Goal: Task Accomplishment & Management: Use online tool/utility

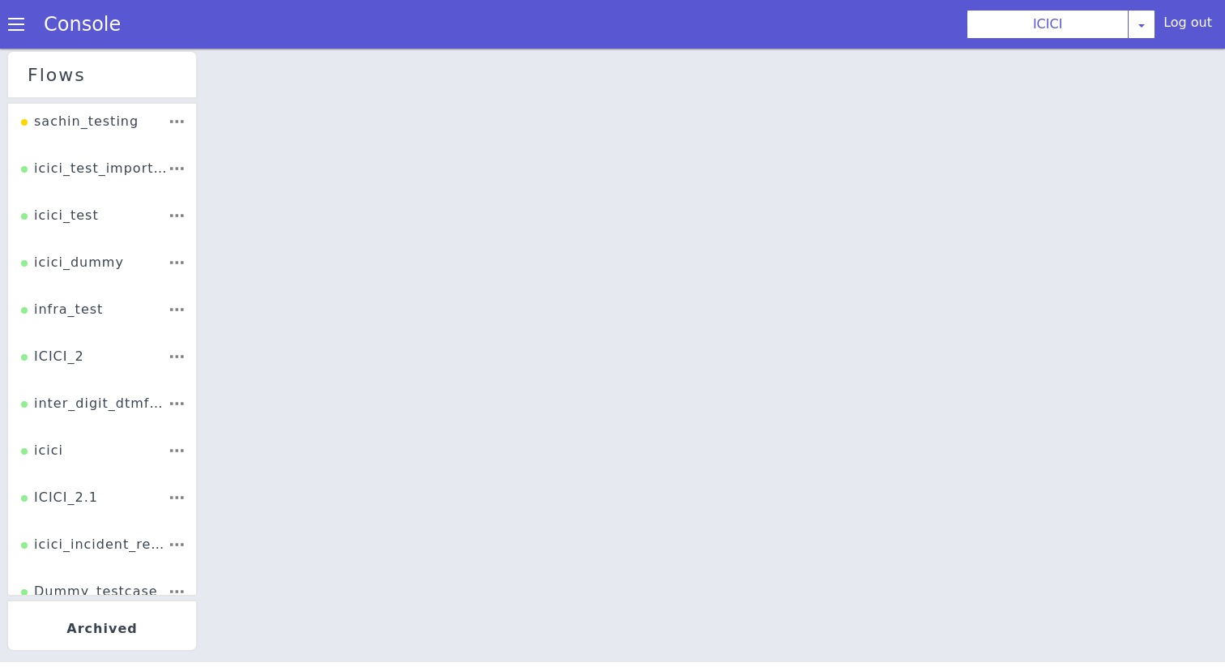
click at [48, 339] on li "ICICI_2" at bounding box center [102, 362] width 188 height 47
click at [50, 364] on div "ICICI_2" at bounding box center [52, 362] width 63 height 31
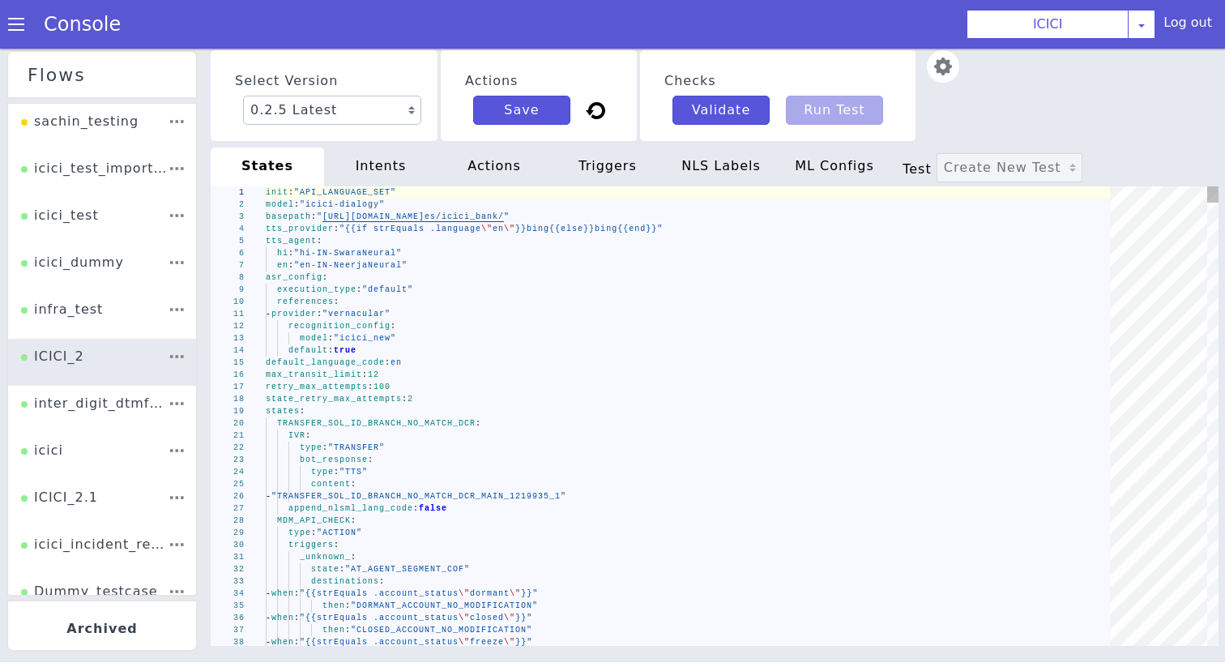
click at [395, 422] on div "1 2 3 4 5 6 7 8 9 10 11 12 13 14 15 16 17 18 19 20 21 22 23 24 25 26 27 28 29 3…" at bounding box center [715, 415] width 1008 height 459
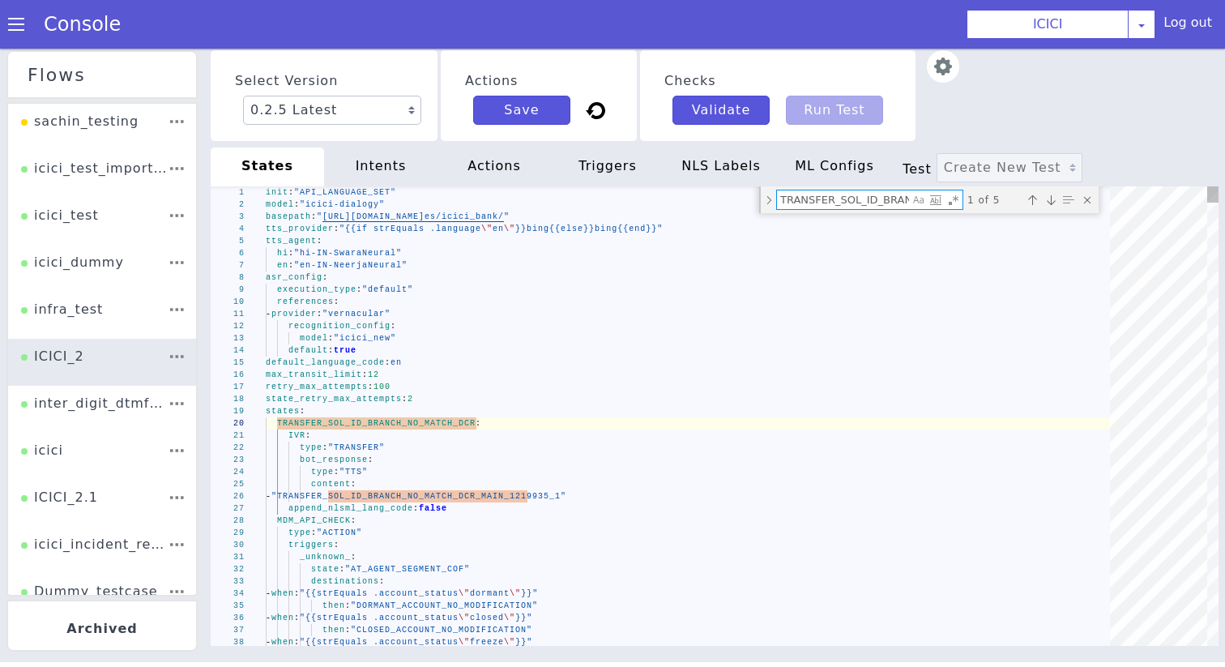
type textarea "IVR: type: "TRANSFER" bot_response: type: "TTS" content: - "TRANSFER_SOL_ID_BRA…"
type textarea "p"
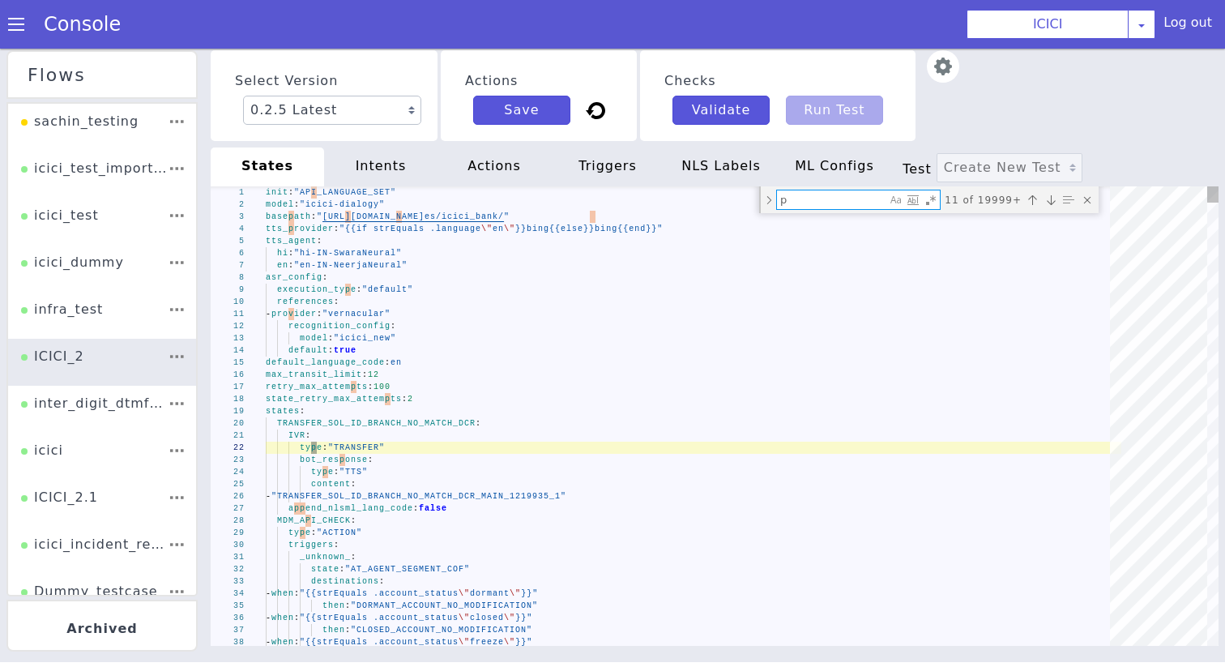
type textarea "- when: "{{and (strEquals .object_to_change \"COMMUNICATION_ADDRESS\") (strEqua…"
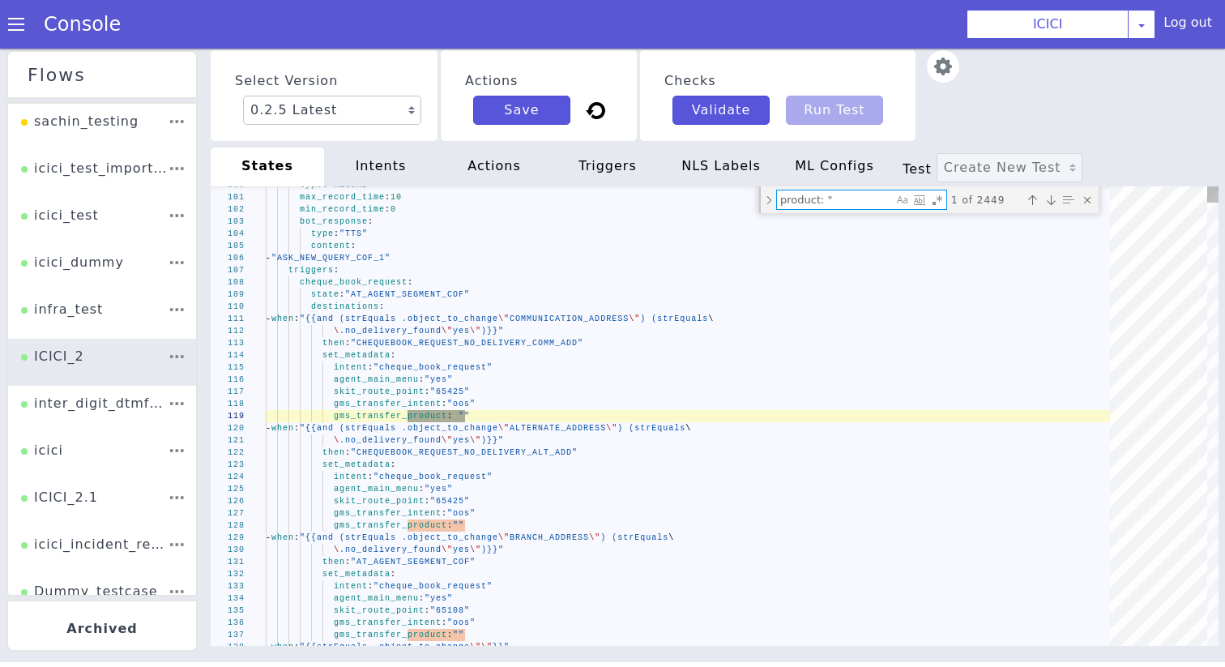
type textarea "product: """
type textarea "repeat: "yes" product: "" faq_auth: "" account_type: "" gms_api_auth: "N" gms_t…"
type textarea "product: """
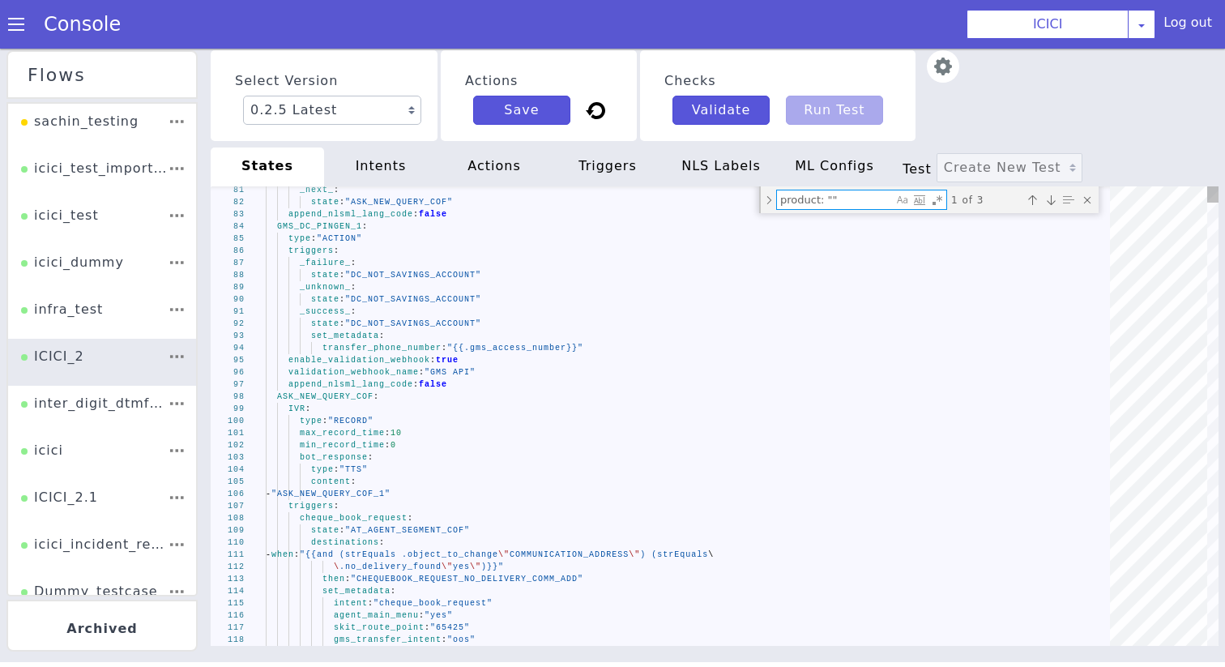
click at [879, 207] on textarea "product: """ at bounding box center [835, 199] width 116 height 19
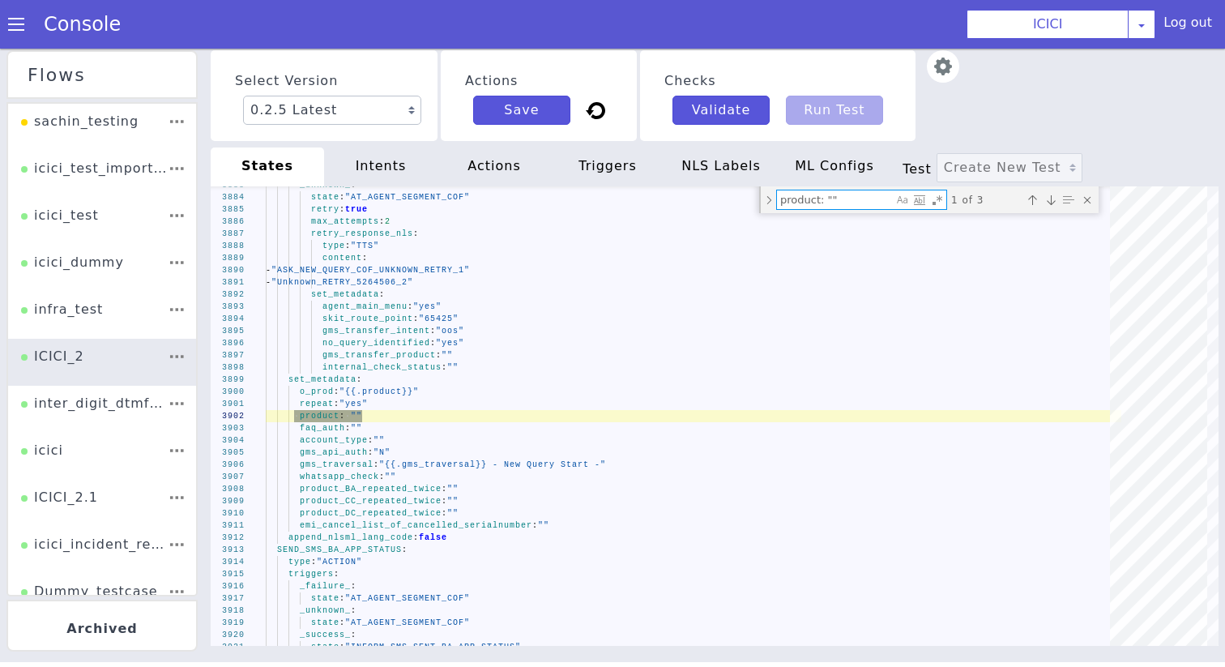
type textarea "then: "AT_AGENT_SEGMENT_COF" set_metadata: intent: "transaction_issues" product…"
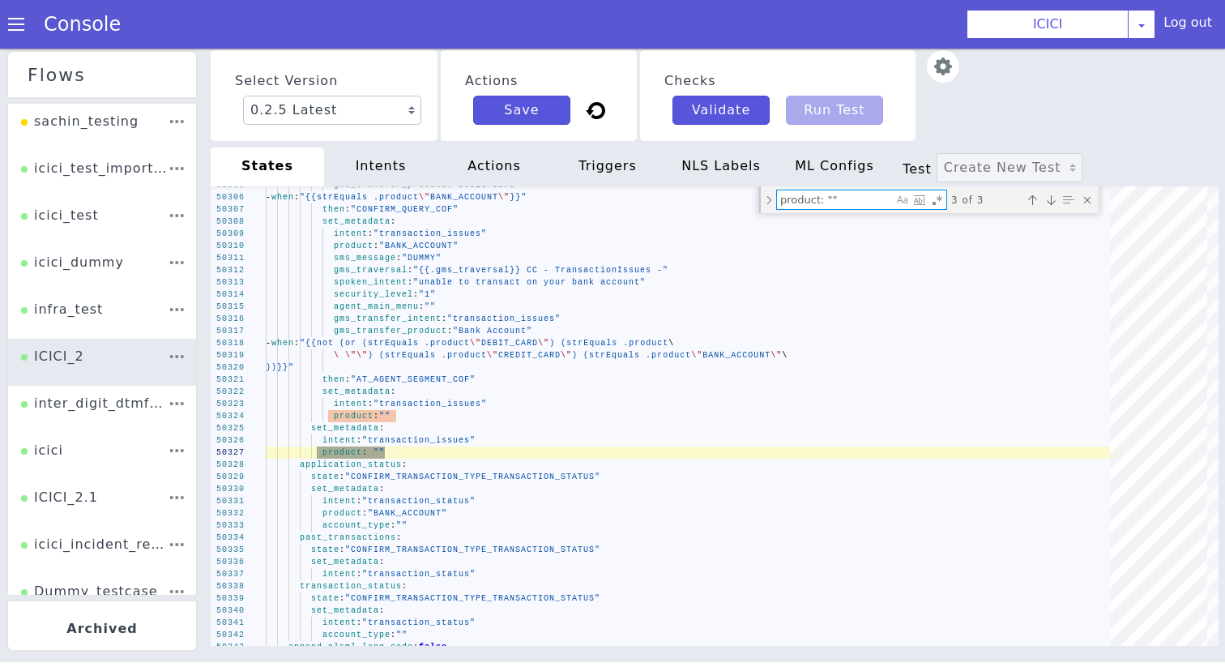
type textarea "product: """
